Goal: Information Seeking & Learning: Learn about a topic

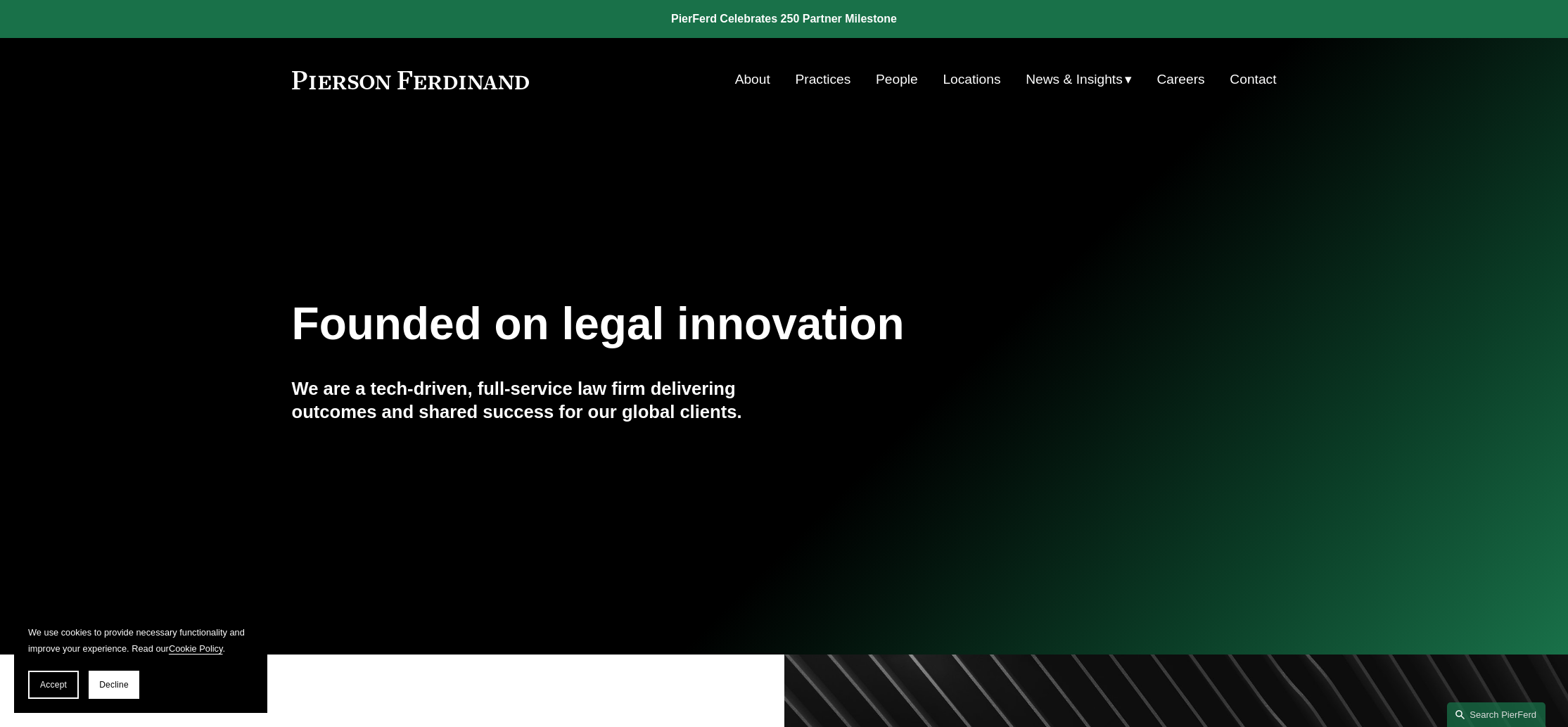
click at [886, 82] on link "People" at bounding box center [897, 79] width 42 height 27
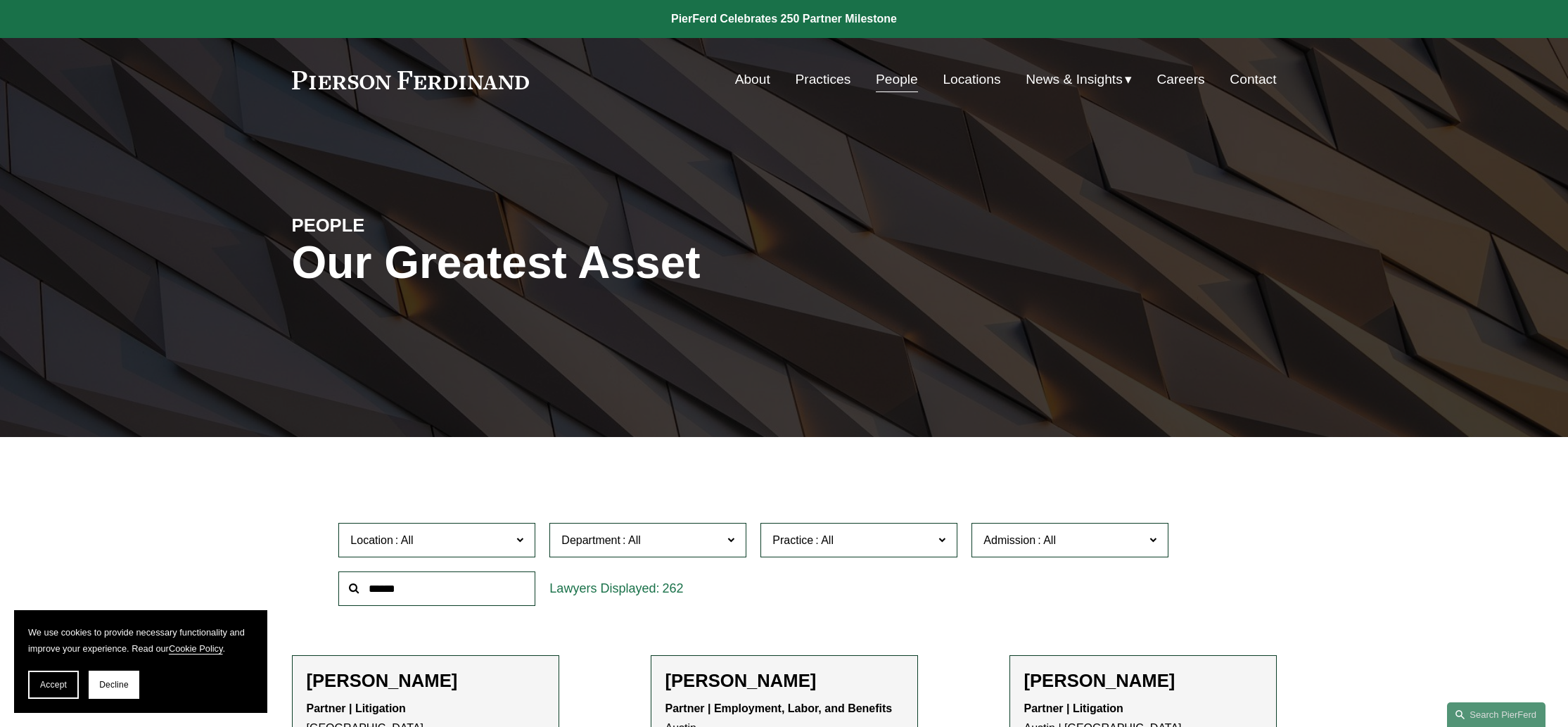
click at [971, 84] on link "Locations" at bounding box center [972, 79] width 58 height 27
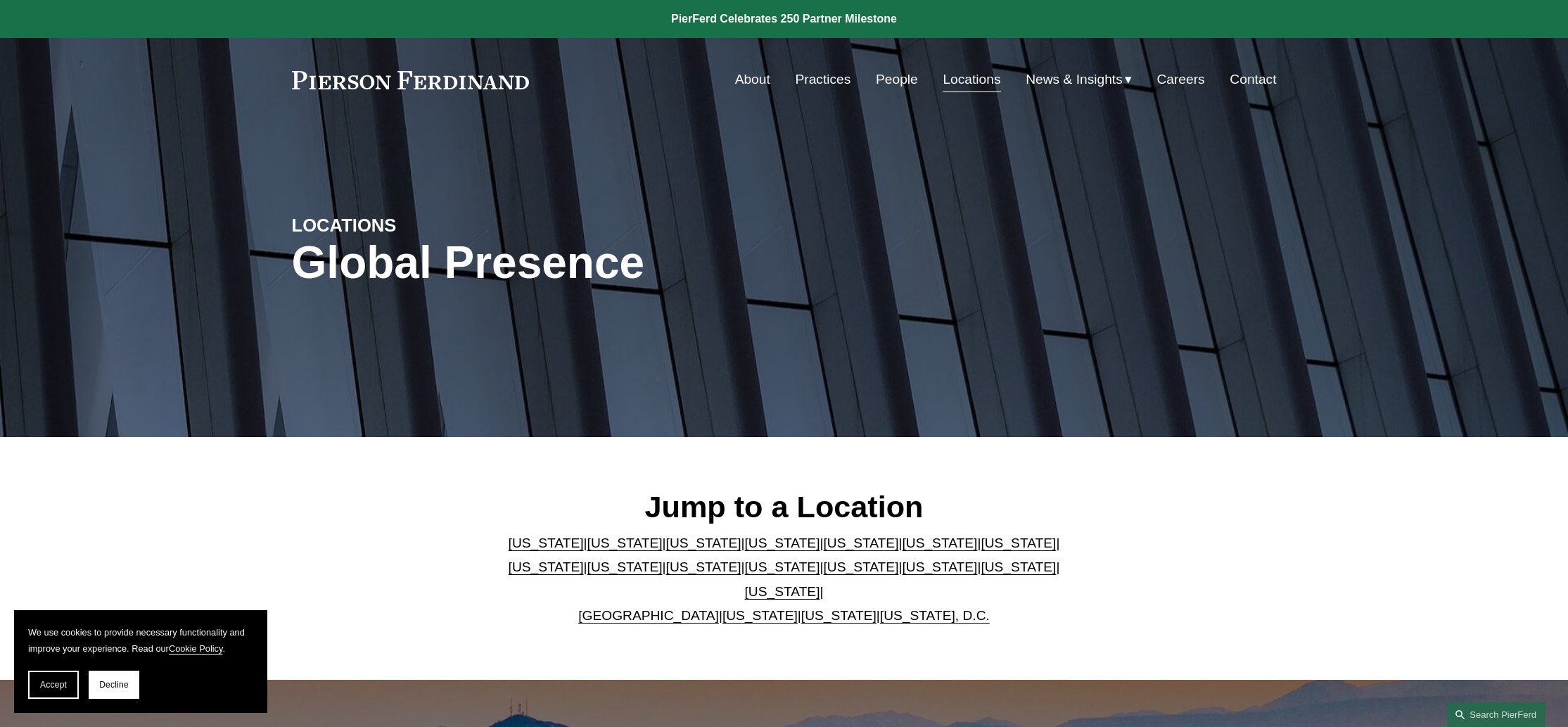
click at [745, 550] on link "[US_STATE]" at bounding box center [782, 542] width 75 height 15
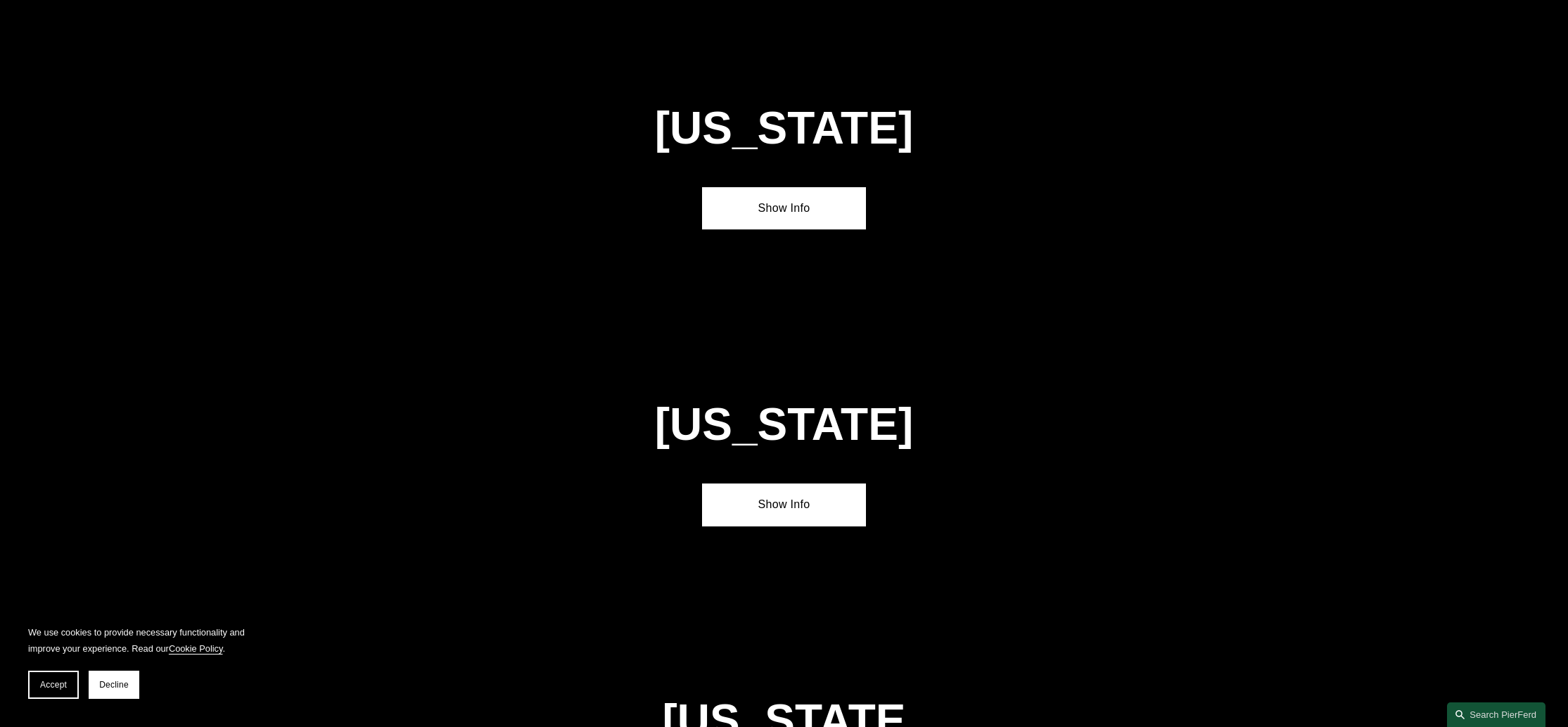
scroll to position [1566, 0]
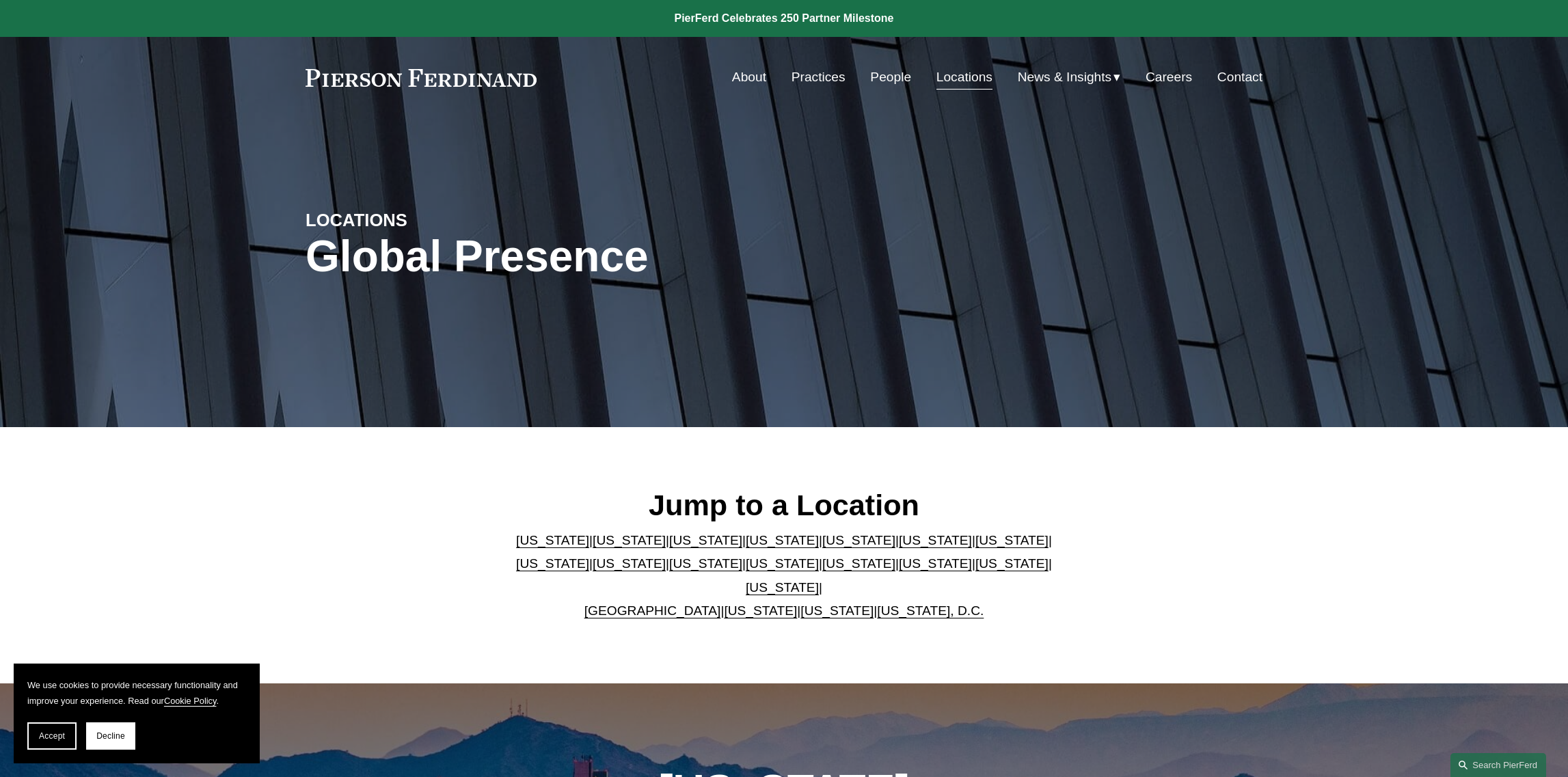
click at [822, 75] on link "Practices" at bounding box center [819, 77] width 54 height 26
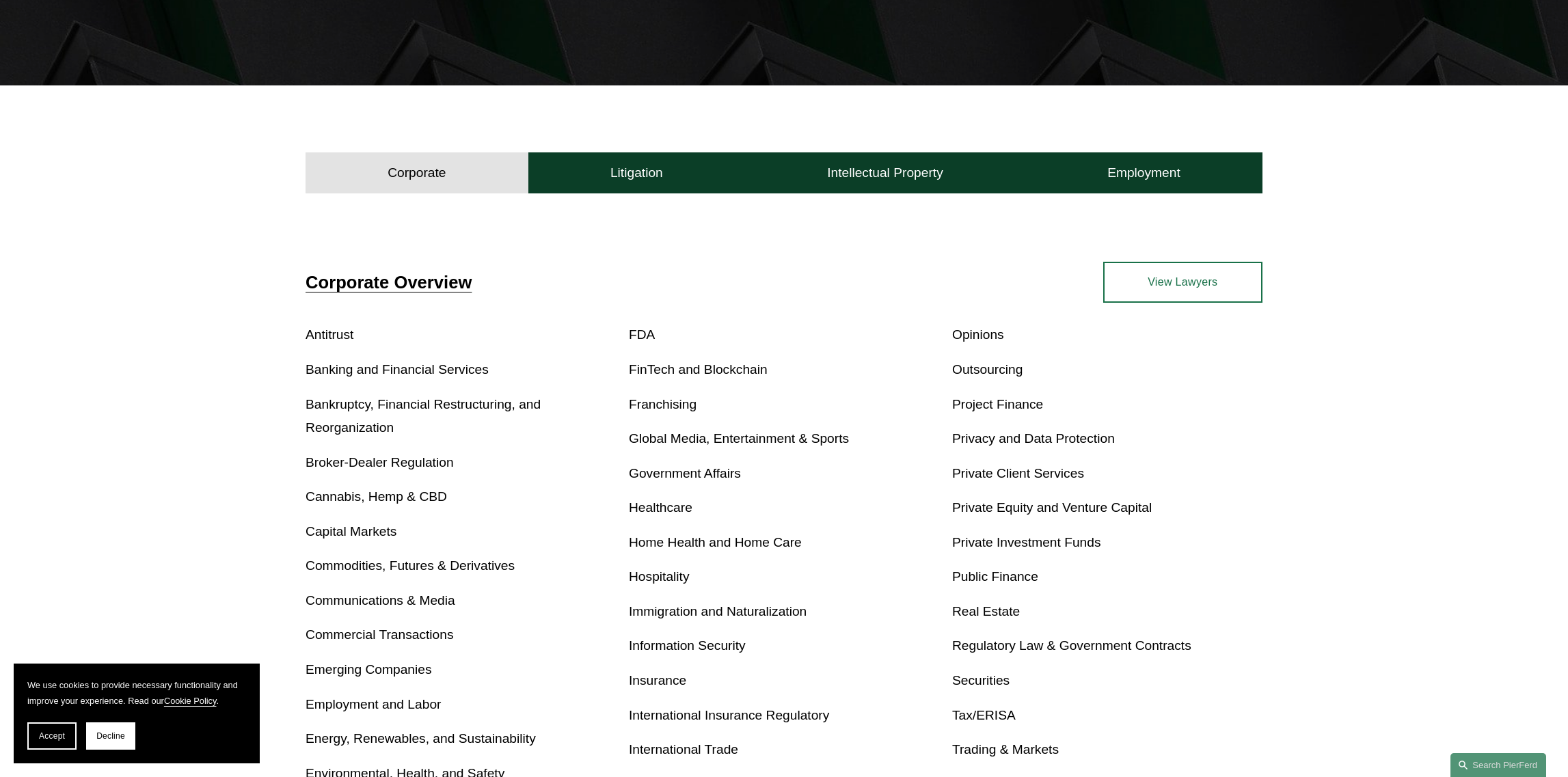
scroll to position [478, 0]
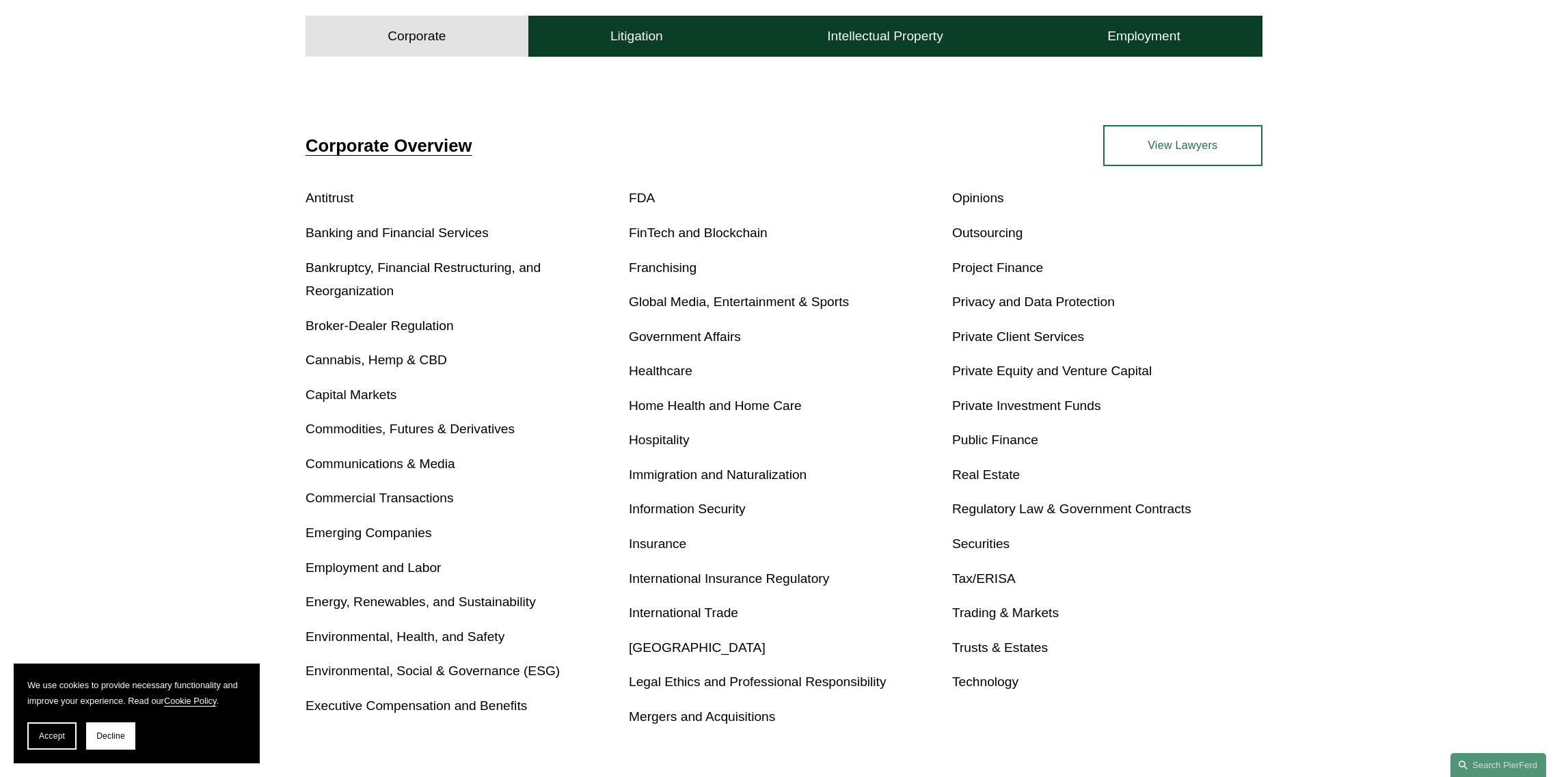
click at [414, 636] on link "Environmental, Health, and Safety" at bounding box center [405, 636] width 199 height 15
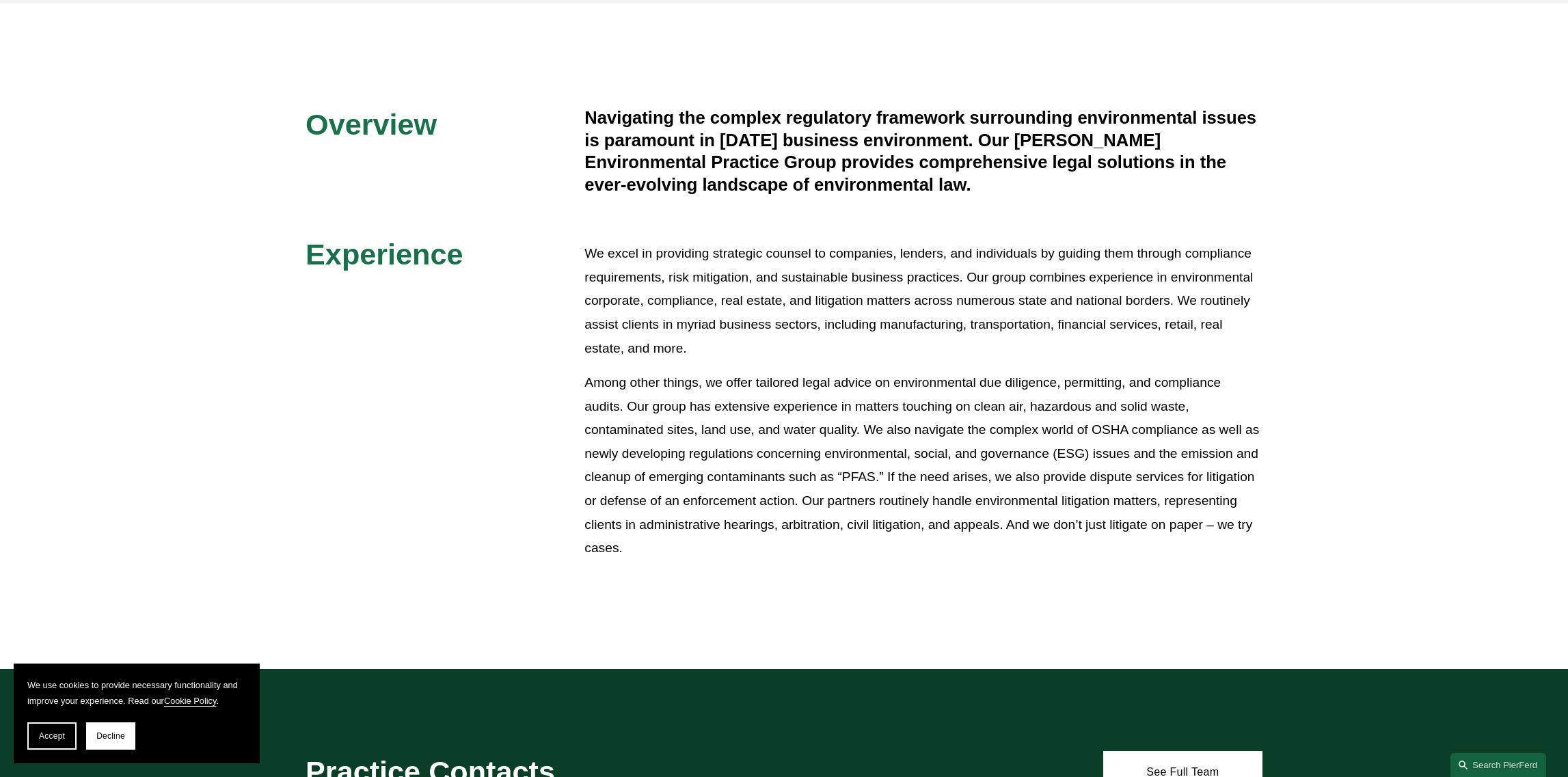
scroll to position [683, 0]
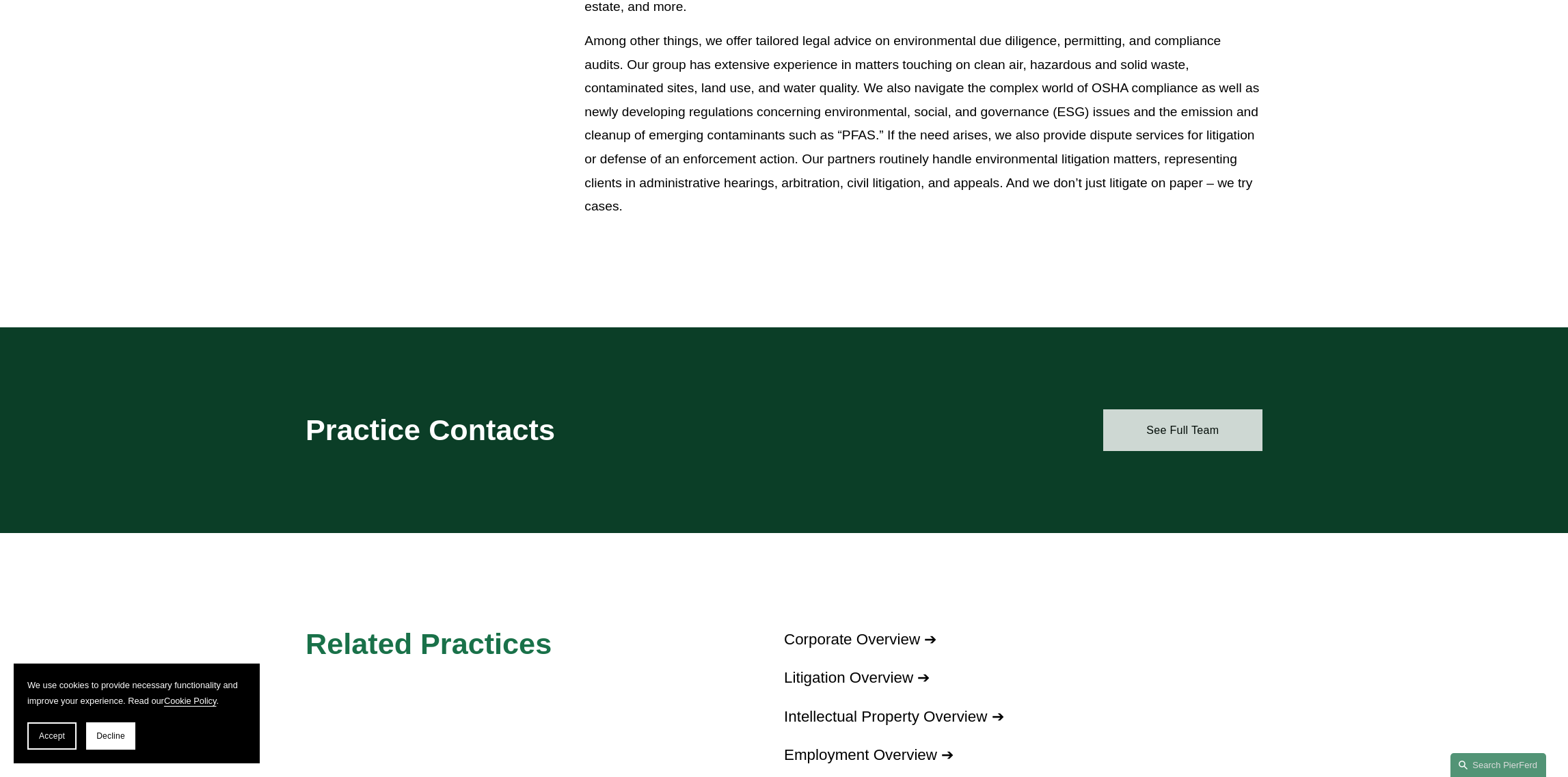
click at [1187, 436] on link "See Full Team" at bounding box center [1183, 430] width 159 height 41
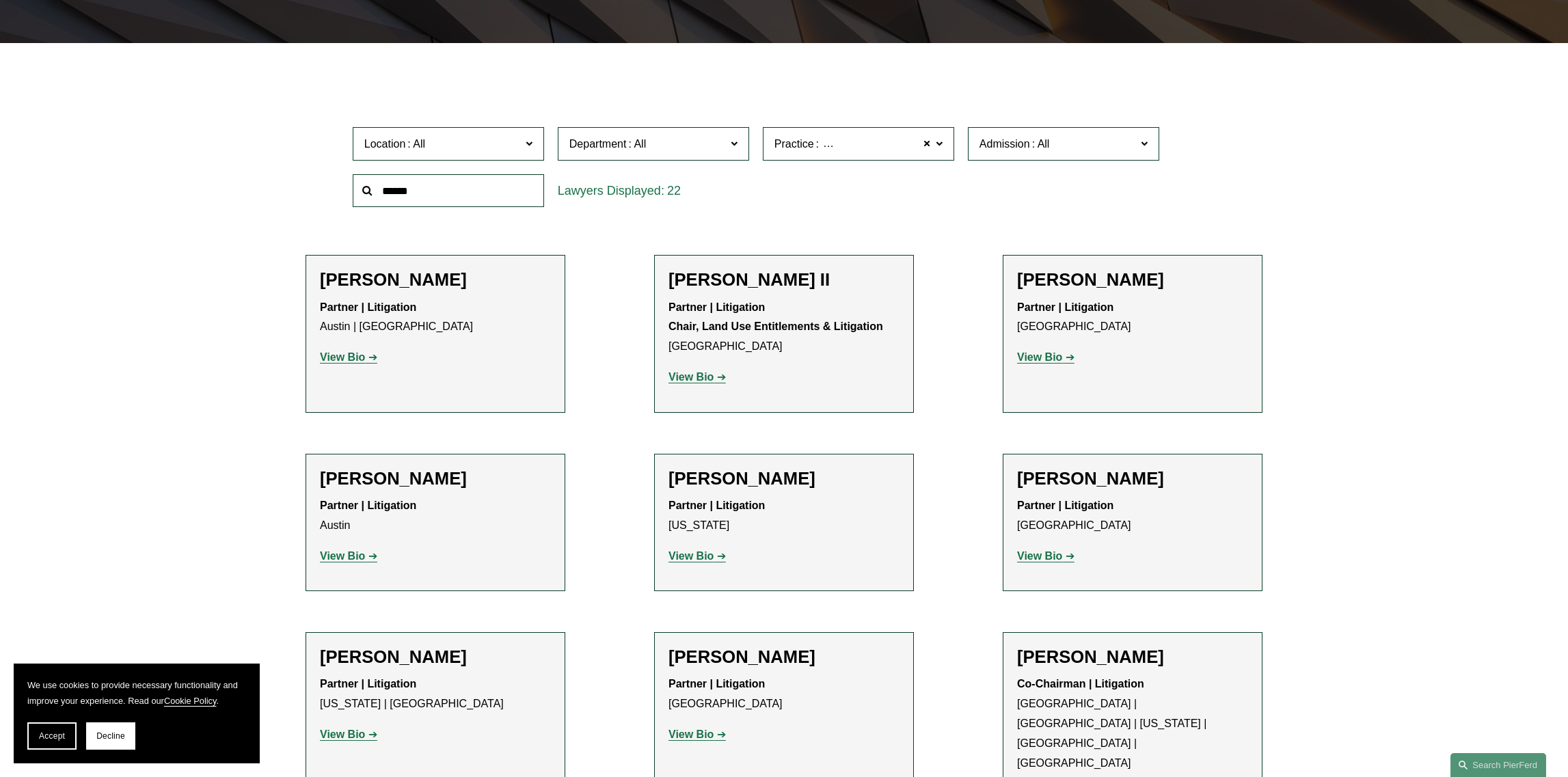
scroll to position [341, 0]
